Goal: Information Seeking & Learning: Learn about a topic

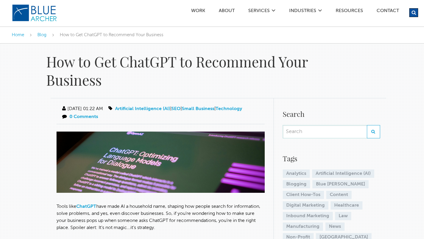
click at [150, 162] on img at bounding box center [160, 162] width 208 height 61
click at [157, 162] on img at bounding box center [160, 162] width 208 height 61
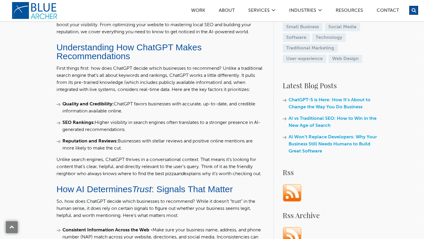
scroll to position [238, 0]
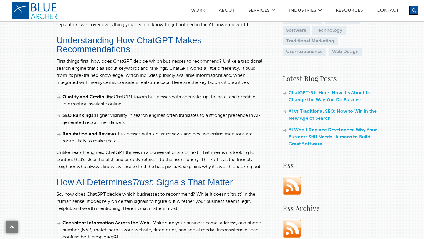
click at [153, 126] on li "SEO Rankings: Higher visibility in search engines often translates to a stronge…" at bounding box center [160, 119] width 208 height 14
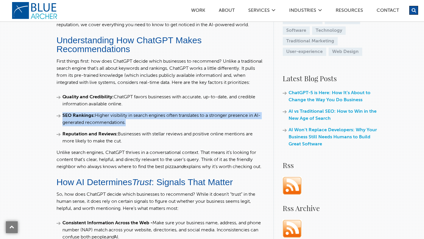
click at [153, 123] on li "SEO Rankings: Higher visibility in search engines often translates to a stronge…" at bounding box center [160, 119] width 208 height 14
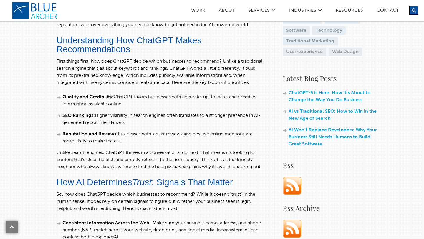
click at [153, 123] on li "SEO Rankings: Higher visibility in search engines often translates to a stronge…" at bounding box center [160, 119] width 208 height 14
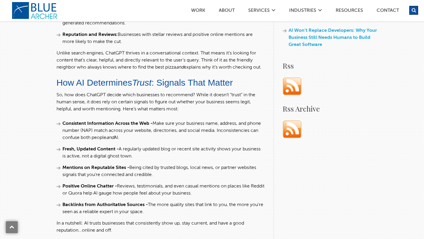
scroll to position [339, 0]
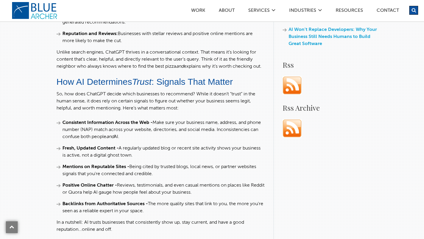
click at [149, 125] on strong "Consistent Information Across the Web -" at bounding box center [107, 122] width 90 height 5
click at [147, 125] on strong "Consistent Information Across the Web -" at bounding box center [107, 122] width 90 height 5
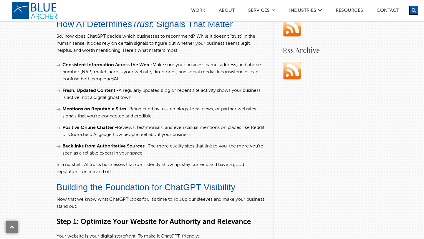
scroll to position [397, 0]
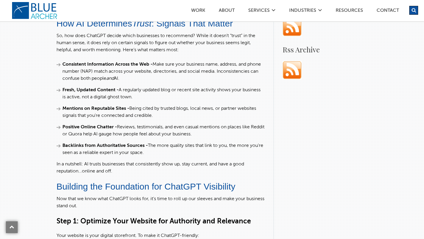
click at [169, 101] on li "Fresh, Updated Content - A regularly updated blog or recent site activity shows…" at bounding box center [160, 94] width 208 height 14
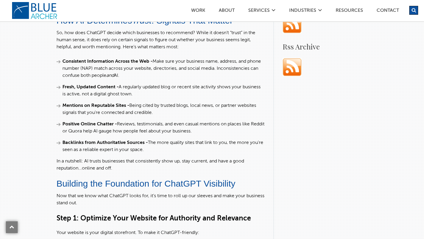
click at [103, 108] on strong "Mentions on Reputable Sites -" at bounding box center [95, 105] width 67 height 5
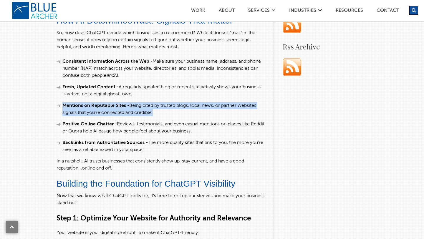
click at [103, 108] on strong "Mentions on Reputable Sites -" at bounding box center [95, 105] width 67 height 5
click at [177, 116] on li "Mentions on Reputable Sites - Being cited by trusted blogs, local news, or part…" at bounding box center [160, 109] width 208 height 14
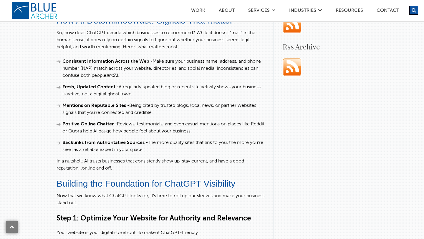
click at [177, 116] on li "Mentions on Reputable Sites - Being cited by trusted blogs, local news, or part…" at bounding box center [160, 109] width 208 height 14
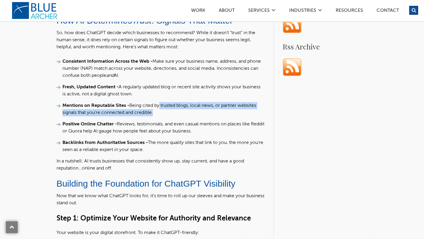
drag, startPoint x: 160, startPoint y: 119, endPoint x: 168, endPoint y: 126, distance: 9.6
click at [168, 116] on li "Mentions on Reputable Sites - Being cited by trusted blogs, local news, or part…" at bounding box center [160, 109] width 208 height 14
click at [118, 108] on strong "Mentions on Reputable Sites -" at bounding box center [95, 105] width 67 height 5
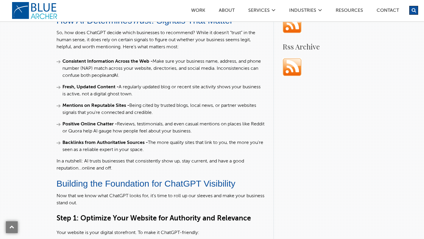
click at [118, 108] on strong "Mentions on Reputable Sites -" at bounding box center [95, 105] width 67 height 5
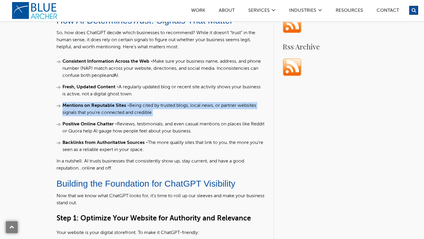
click at [118, 108] on strong "Mentions on Reputable Sites -" at bounding box center [95, 105] width 67 height 5
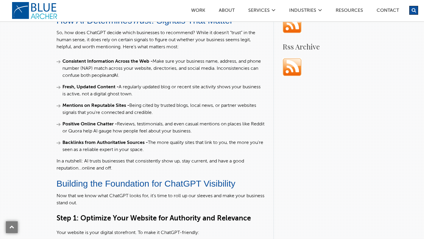
click at [82, 108] on strong "Mentions on Reputable Sites -" at bounding box center [95, 105] width 67 height 5
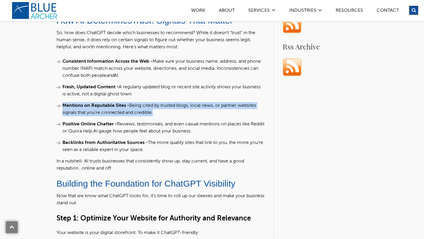
click at [75, 127] on strong "Positive Online Chatter -" at bounding box center [89, 124] width 54 height 5
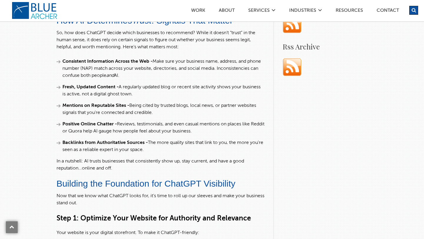
click at [75, 127] on strong "Positive Online Chatter -" at bounding box center [89, 124] width 54 height 5
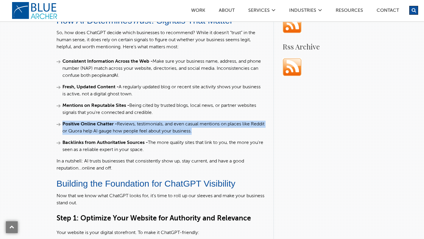
click at [75, 127] on strong "Positive Online Chatter -" at bounding box center [89, 124] width 54 height 5
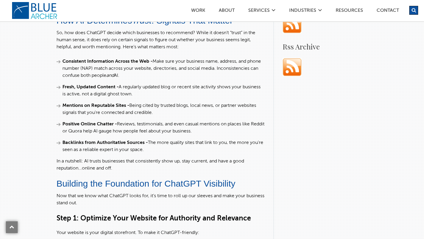
click at [71, 135] on li "Positive Online Chatter - Reviews, testimonials, and even casual mentions on pl…" at bounding box center [160, 128] width 208 height 14
click at [93, 135] on li "Positive Online Chatter - Reviews, testimonials, and even casual mentions on pl…" at bounding box center [160, 128] width 208 height 14
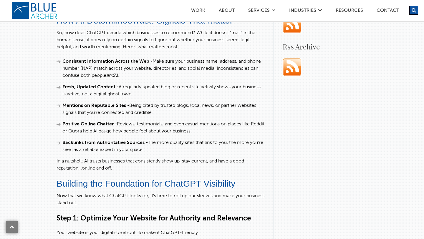
click at [93, 135] on li "Positive Online Chatter - Reviews, testimonials, and even casual mentions on pl…" at bounding box center [160, 128] width 208 height 14
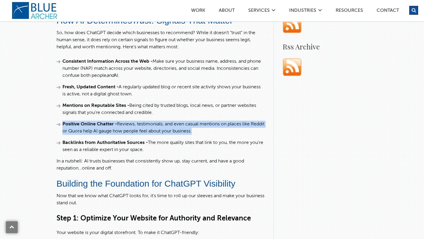
click at [93, 135] on li "Positive Online Chatter - Reviews, testimonials, and even casual mentions on pl…" at bounding box center [160, 128] width 208 height 14
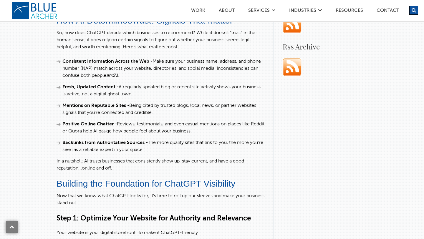
click at [88, 145] on strong "Backlinks from Authoritative Sources -" at bounding box center [104, 142] width 85 height 5
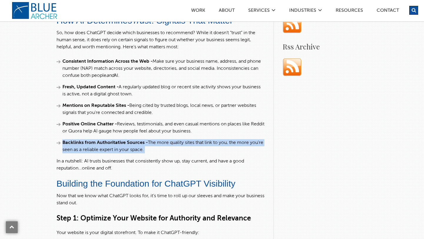
click at [88, 145] on strong "Backlinks from Authoritative Sources -" at bounding box center [104, 142] width 85 height 5
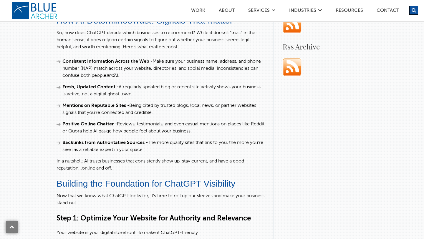
click at [88, 145] on strong "Backlinks from Authoritative Sources -" at bounding box center [104, 142] width 85 height 5
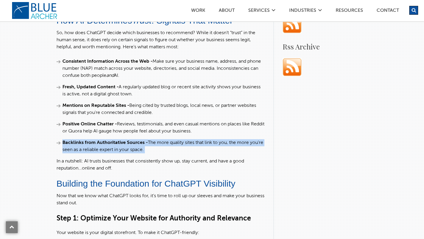
click at [88, 145] on strong "Backlinks from Authoritative Sources -" at bounding box center [104, 142] width 85 height 5
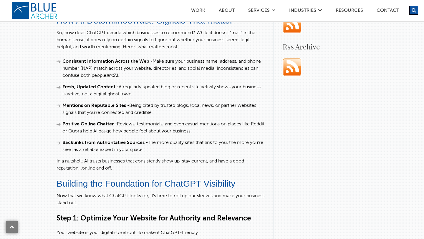
click at [88, 145] on strong "Backlinks from Authoritative Sources -" at bounding box center [104, 142] width 85 height 5
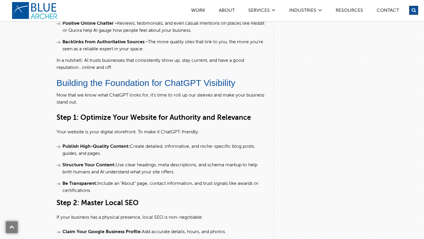
scroll to position [521, 0]
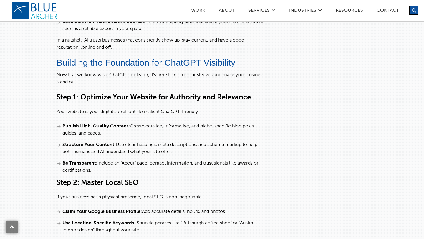
click at [102, 129] on strong "Publish High-Quality Content:" at bounding box center [95, 126] width 67 height 5
click at [93, 129] on strong "Publish High-Quality Content:" at bounding box center [95, 126] width 67 height 5
click at [104, 129] on strong "Publish High-Quality Content:" at bounding box center [95, 126] width 67 height 5
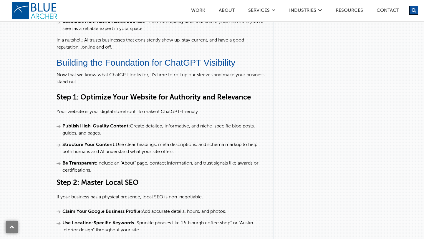
click at [99, 129] on strong "Publish High-Quality Content:" at bounding box center [95, 126] width 67 height 5
click at [99, 151] on ul "Publish High-Quality Content: Create detailed, informative, and niche-specific …" at bounding box center [160, 148] width 208 height 51
click at [101, 147] on strong "Structure Your Content:" at bounding box center [88, 144] width 53 height 5
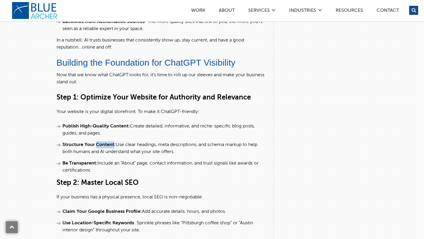
click at [104, 147] on strong "Structure Your Content:" at bounding box center [88, 144] width 53 height 5
click at [102, 174] on li "Be Transparent: Include an “About” page, contact information, and trust signals…" at bounding box center [160, 167] width 208 height 14
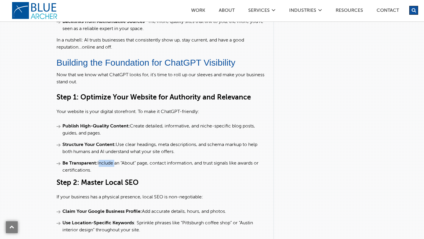
click at [102, 174] on li "Be Transparent: Include an “About” page, contact information, and trust signals…" at bounding box center [160, 167] width 208 height 14
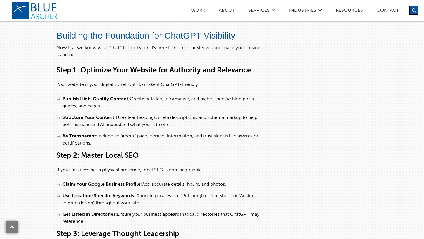
scroll to position [551, 0]
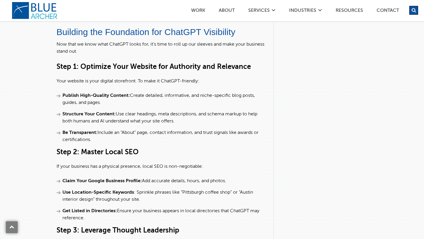
click at [102, 157] on h3 "Step 2: Master Local SEO" at bounding box center [160, 152] width 208 height 9
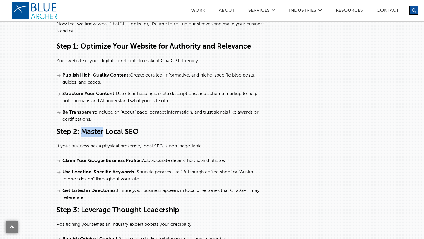
scroll to position [583, 0]
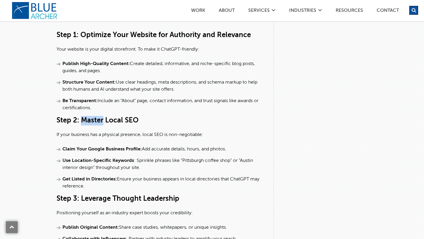
click at [124, 153] on li "Claim Your Google Business Profile: Add accurate details, hours, and photos." at bounding box center [160, 149] width 208 height 7
click at [125, 152] on strong "Claim Your Google Business Profile:" at bounding box center [101, 149] width 79 height 5
